Goal: Transaction & Acquisition: Purchase product/service

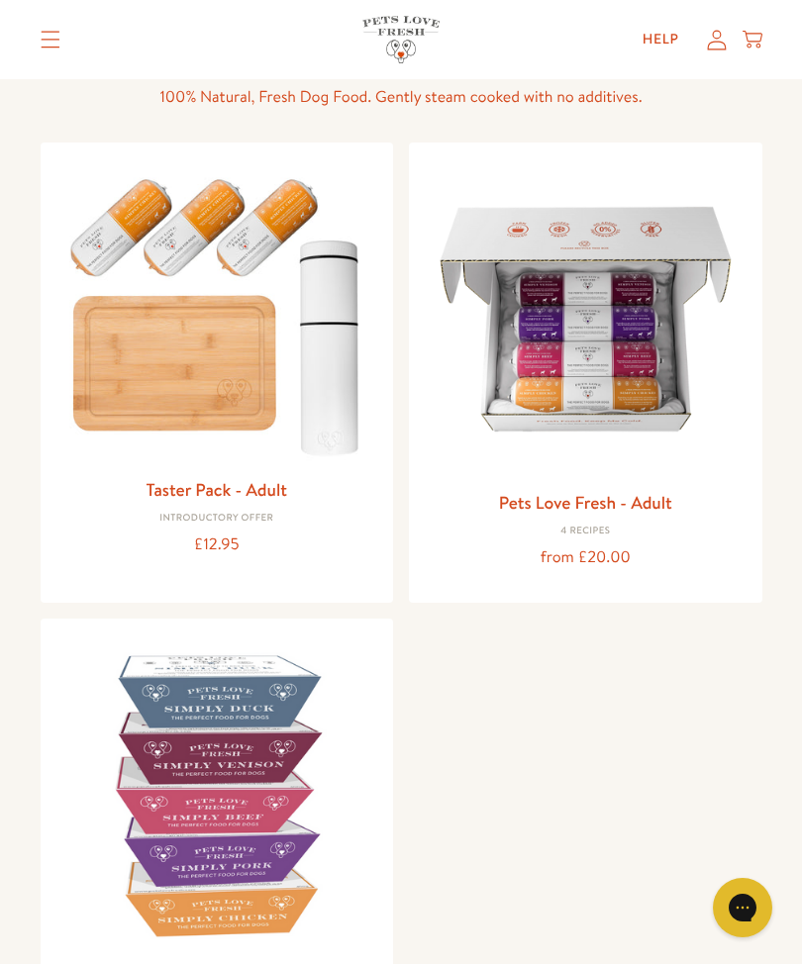
scroll to position [150, 0]
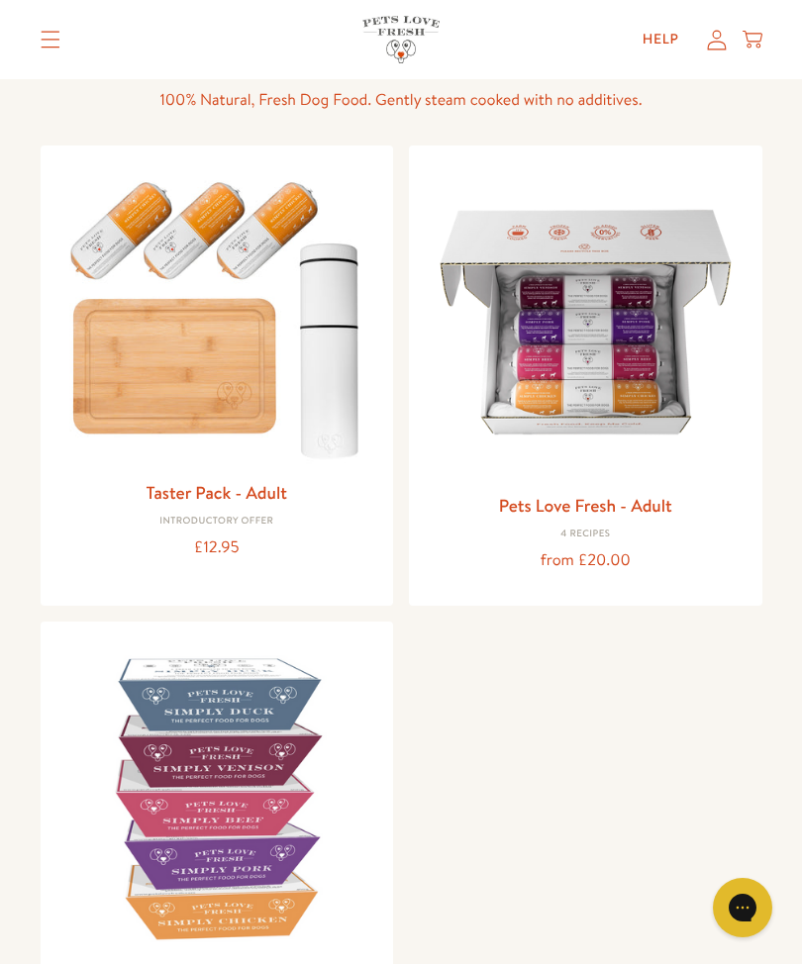
click at [592, 438] on img at bounding box center [586, 322] width 322 height 322
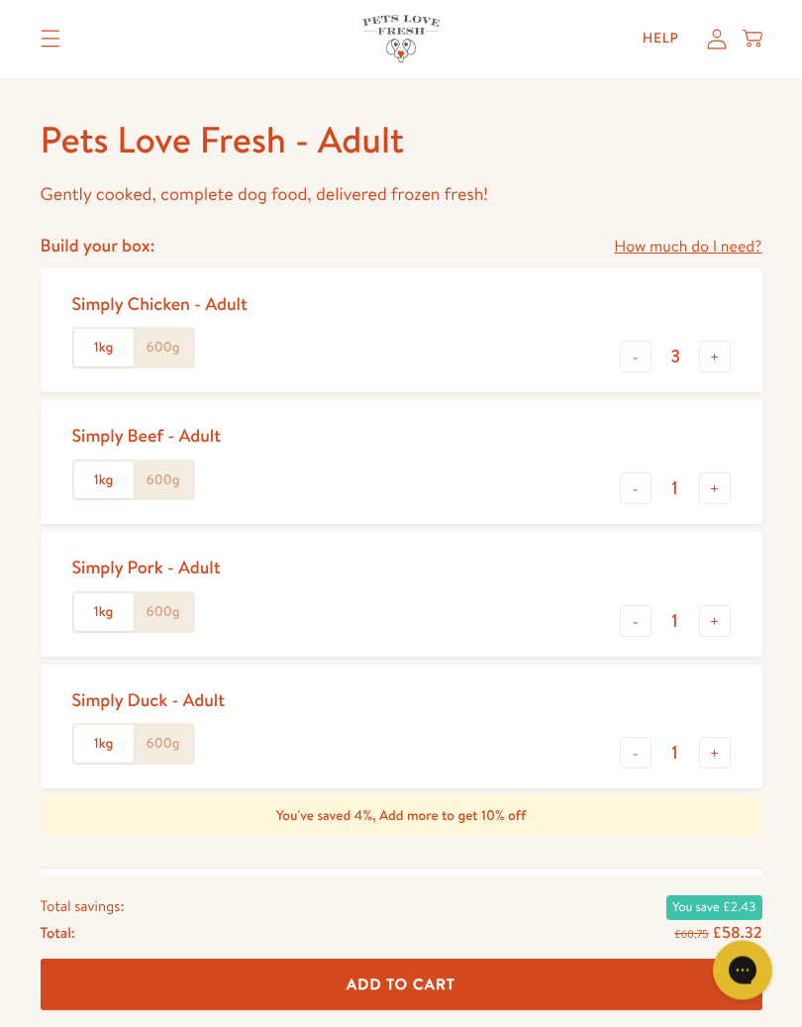
scroll to position [728, 0]
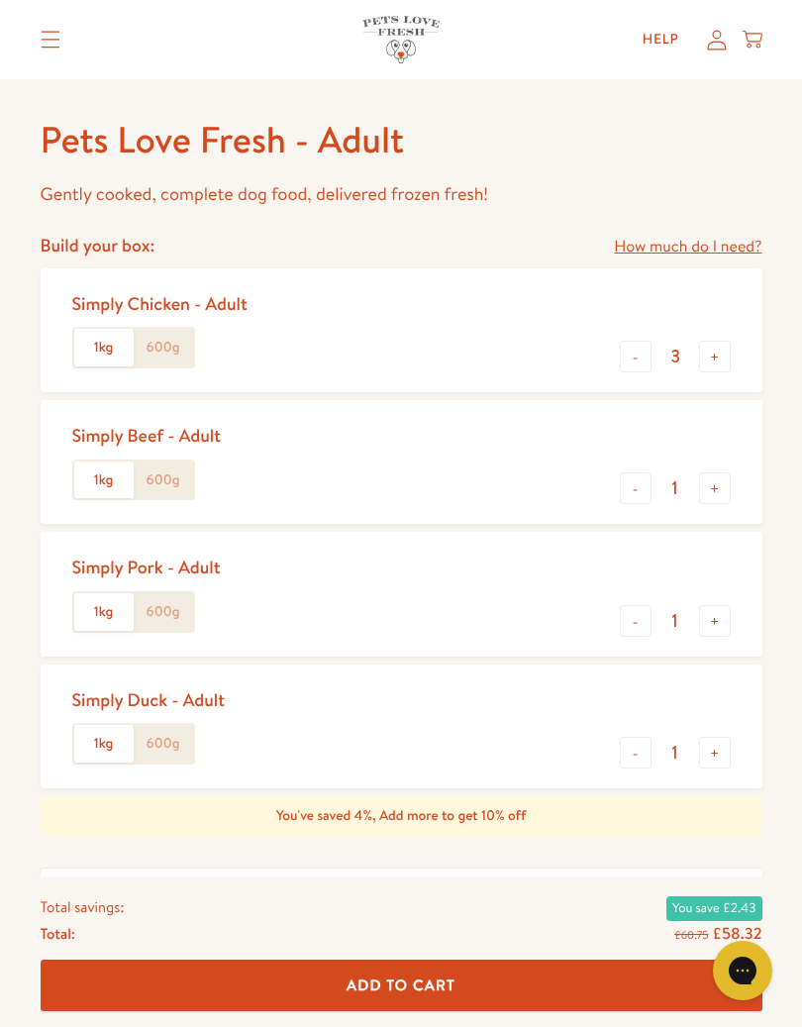
click at [676, 246] on link "How much do I need?" at bounding box center [688, 247] width 148 height 27
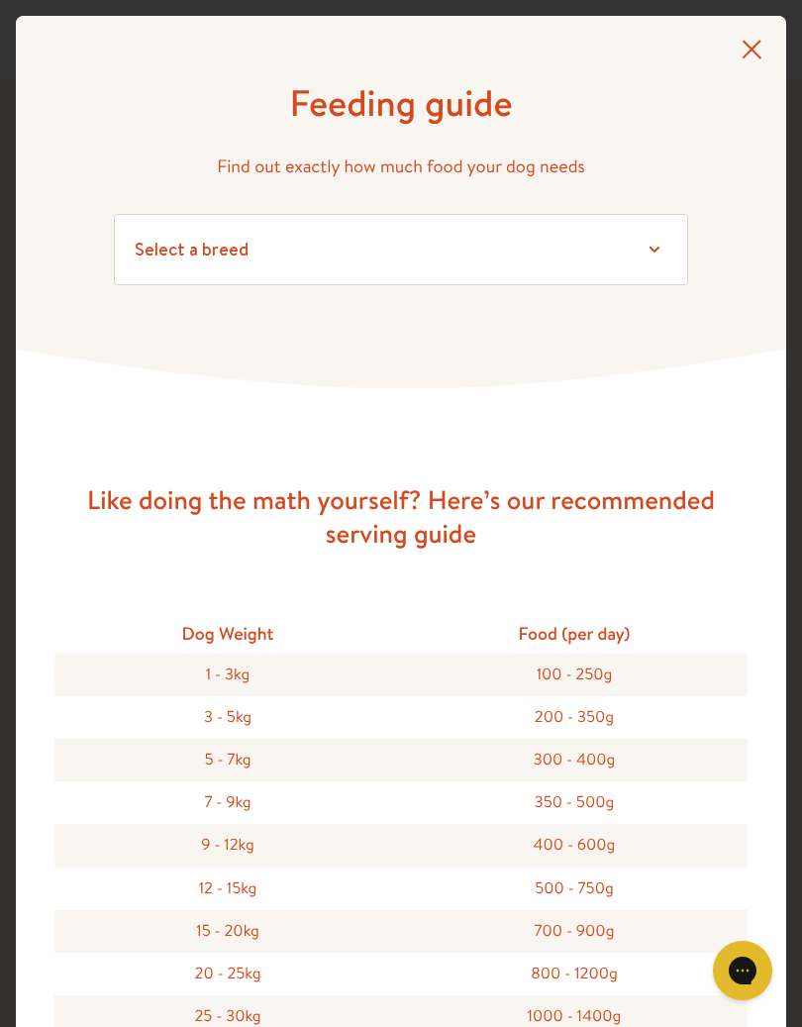
scroll to position [0, 0]
click at [750, 48] on icon at bounding box center [752, 49] width 20 height 19
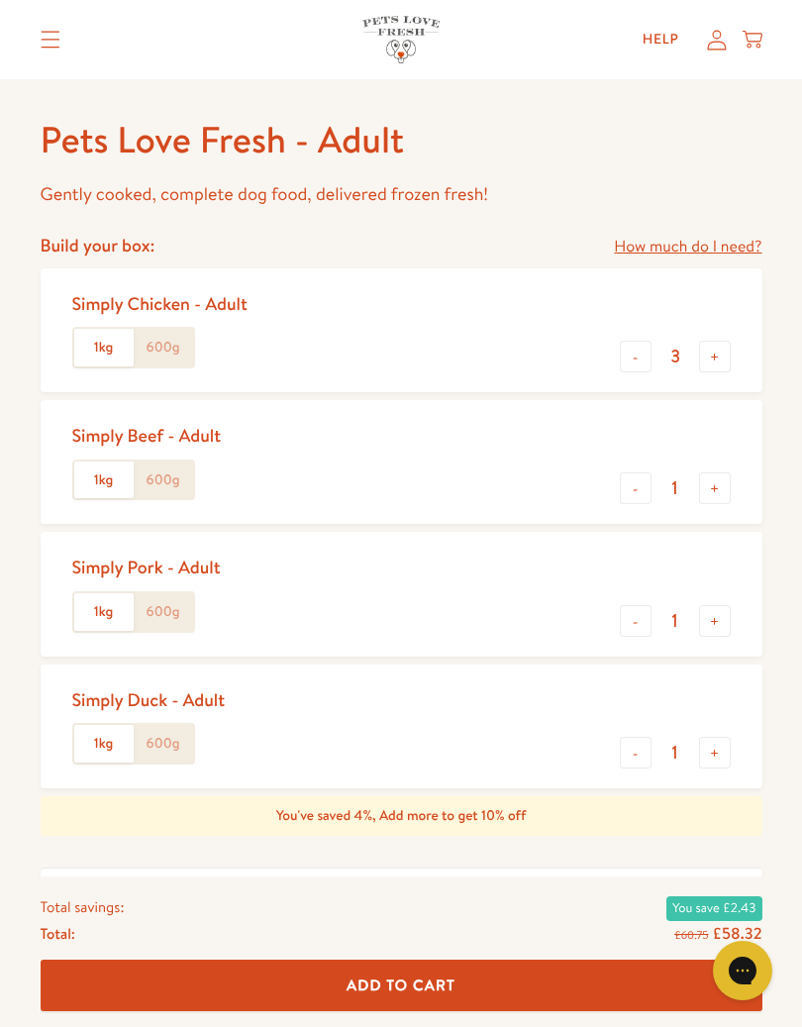
click at [105, 349] on label "1kg" at bounding box center [103, 348] width 59 height 38
click at [0, 0] on input "1kg" at bounding box center [0, 0] width 0 height 0
click at [638, 612] on button "-" at bounding box center [636, 621] width 32 height 32
type input "0"
click at [712, 481] on button "+" at bounding box center [715, 488] width 32 height 32
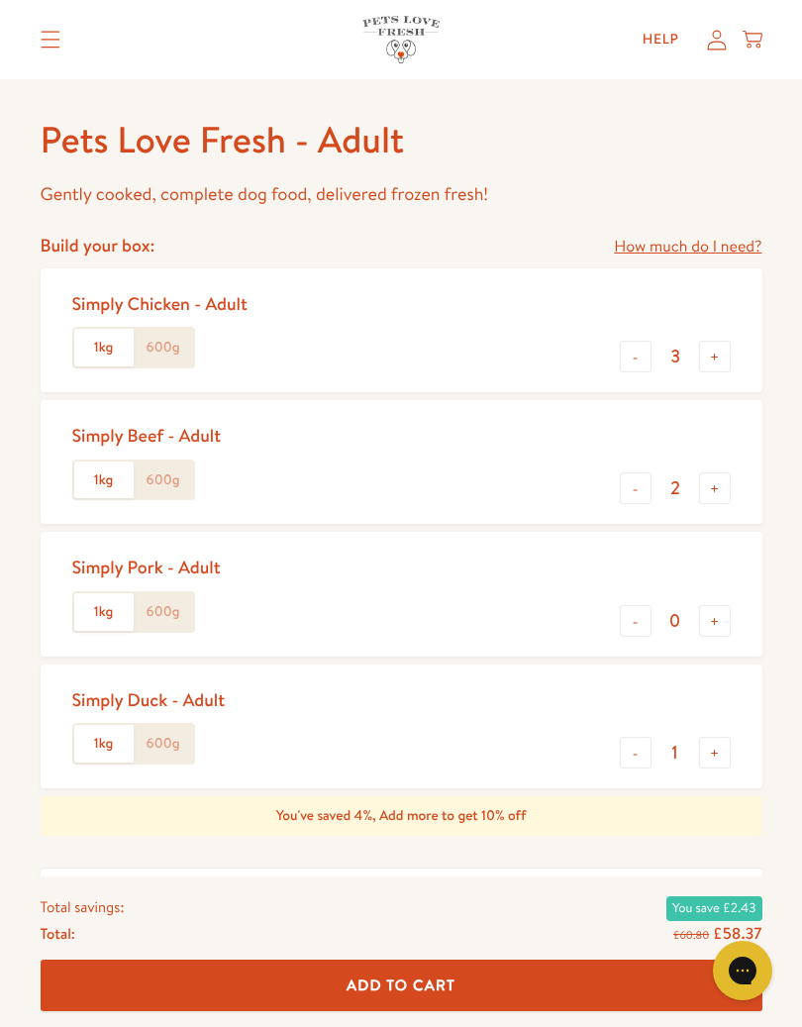
click at [721, 479] on button "+" at bounding box center [715, 488] width 32 height 32
type input "3"
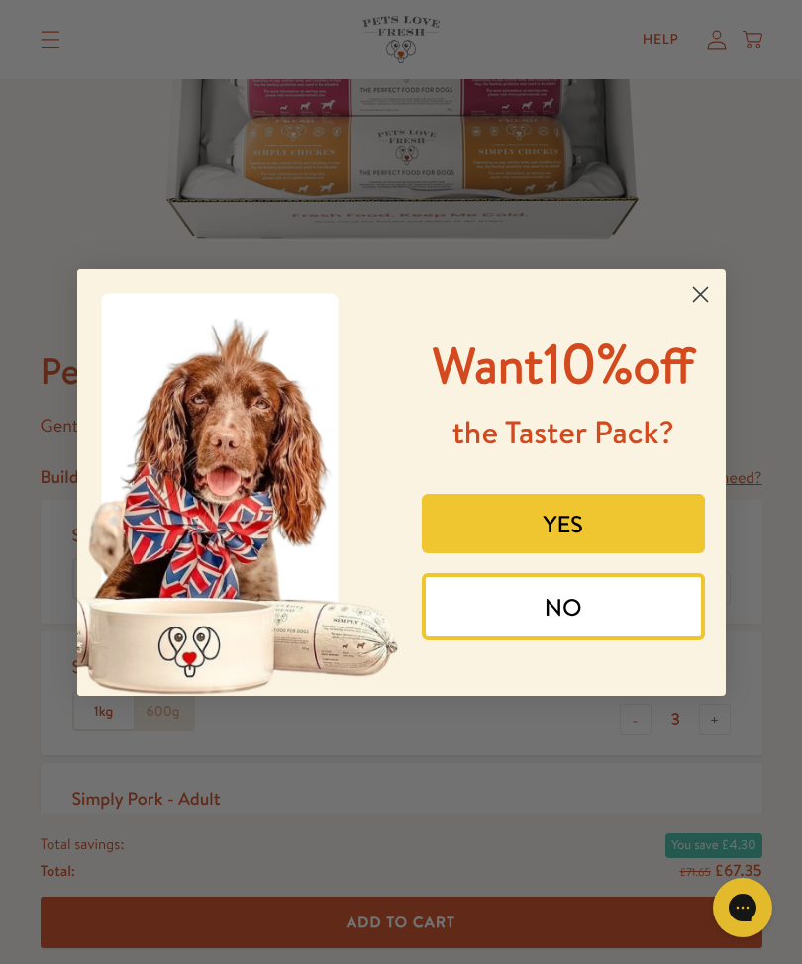
scroll to position [494, 0]
click at [695, 277] on circle "Close dialog" at bounding box center [699, 293] width 33 height 33
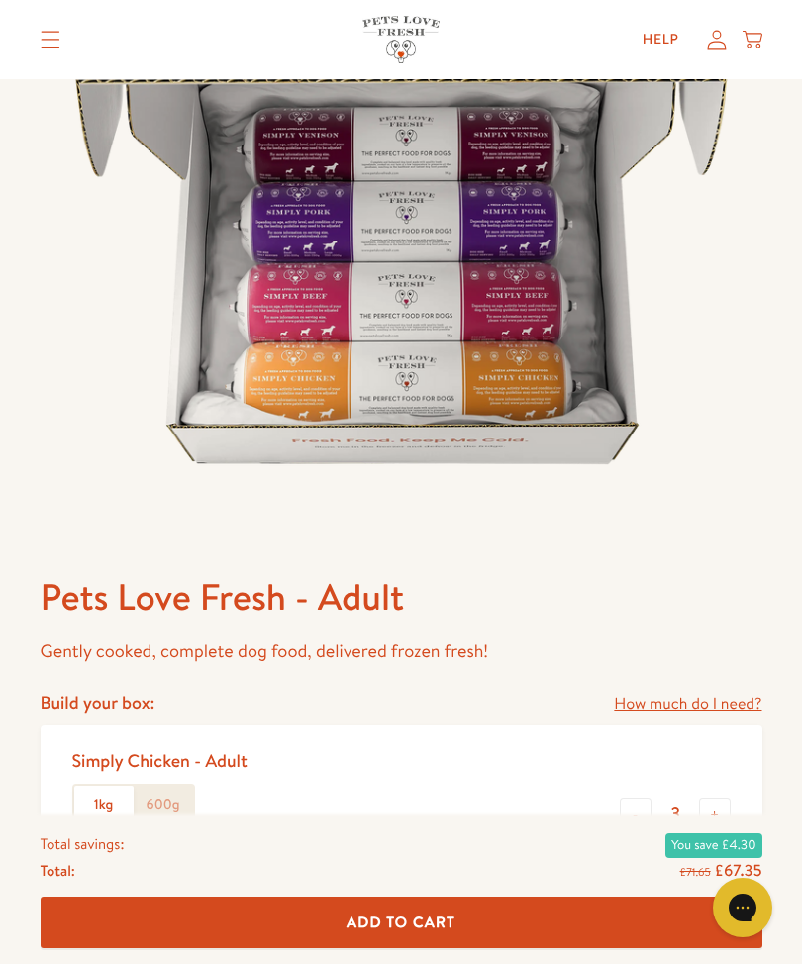
scroll to position [265, 0]
